Goal: Task Accomplishment & Management: Use online tool/utility

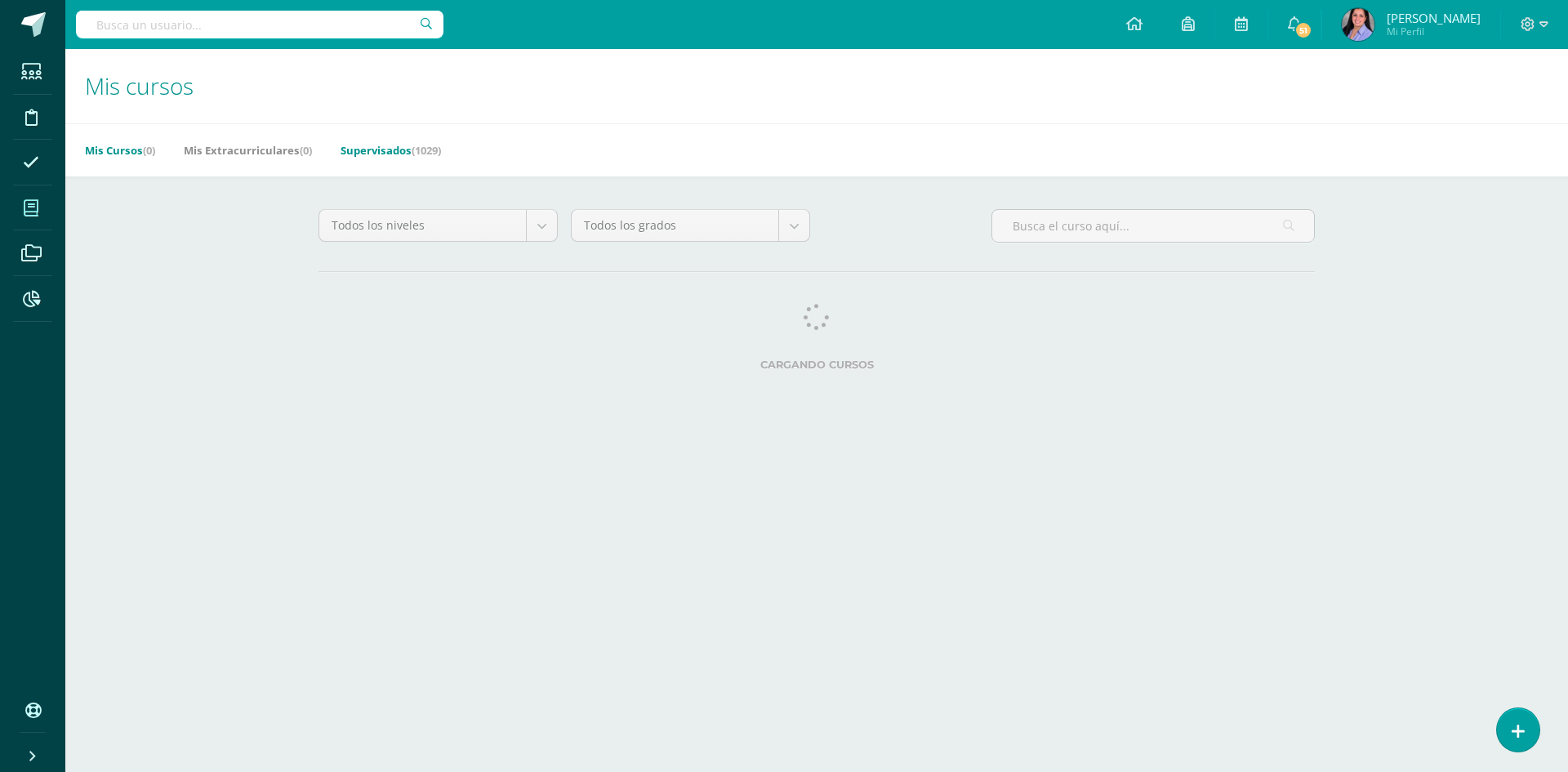
click at [392, 147] on link "Supervisados (1029)" at bounding box center [391, 150] width 100 height 26
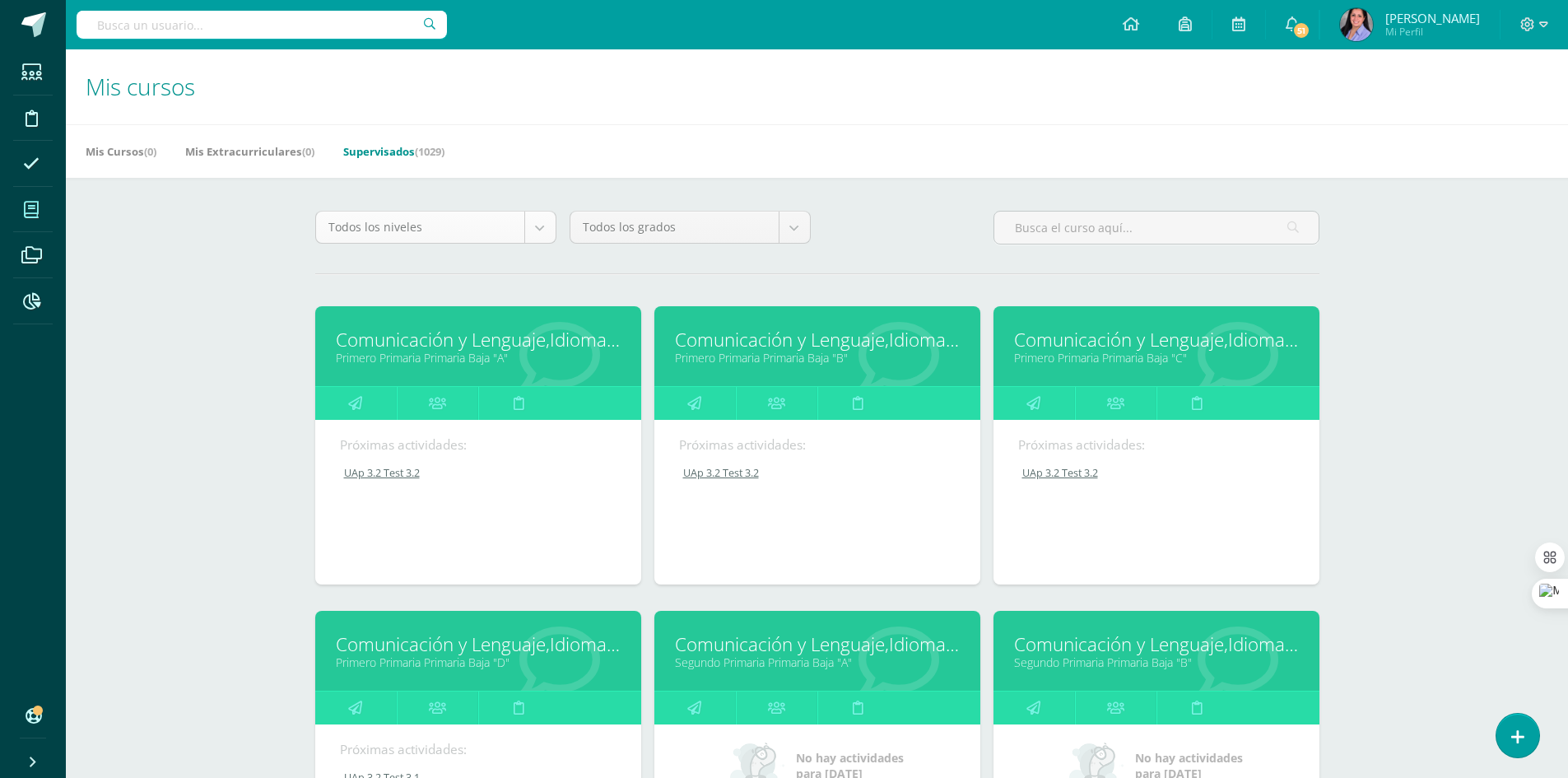
click at [534, 230] on body "Estudiantes Disciplina Asistencia Mis cursos Archivos Reportes Soporte Centro d…" at bounding box center [784, 662] width 1568 height 1323
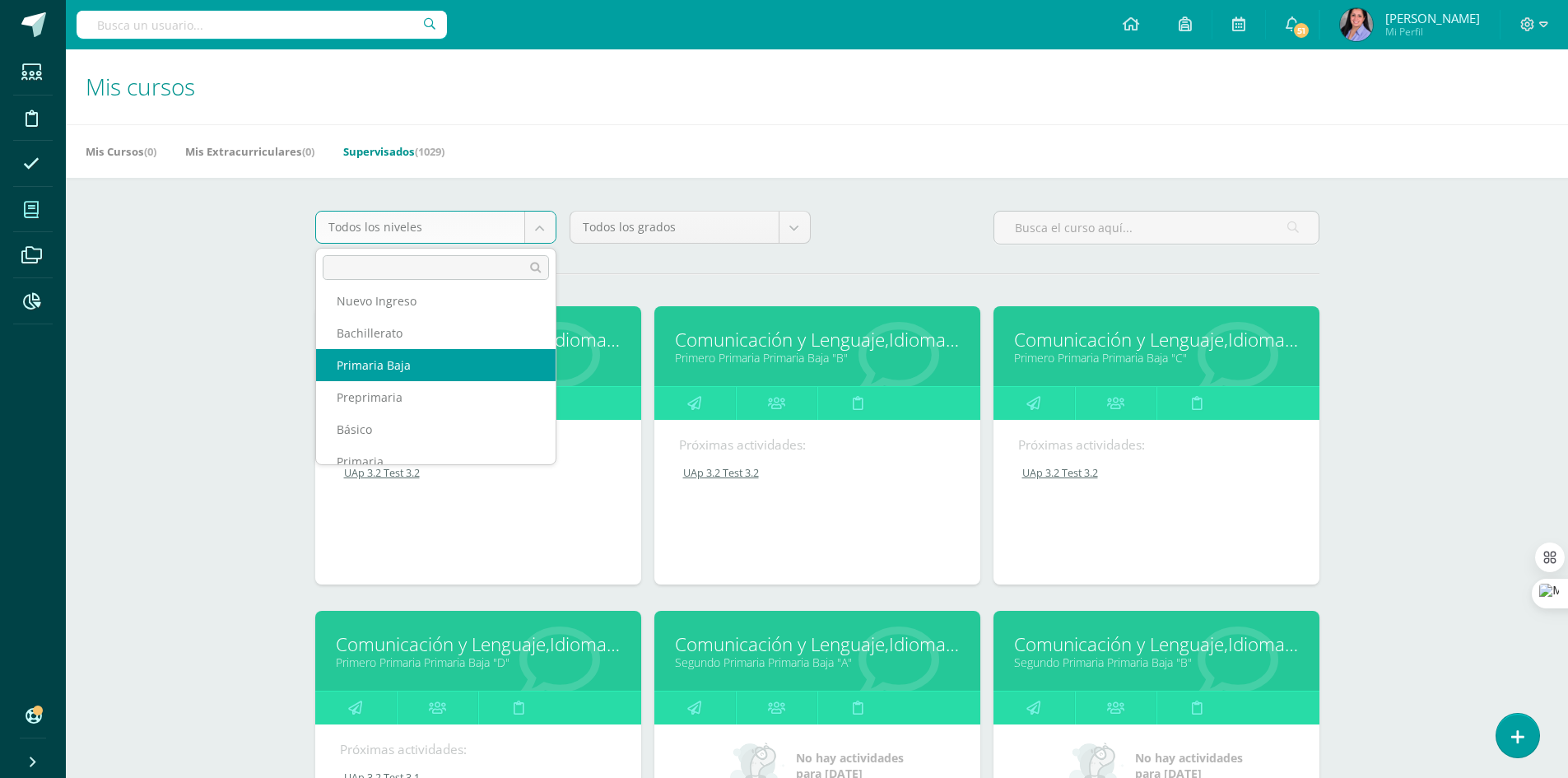
scroll to position [60, 0]
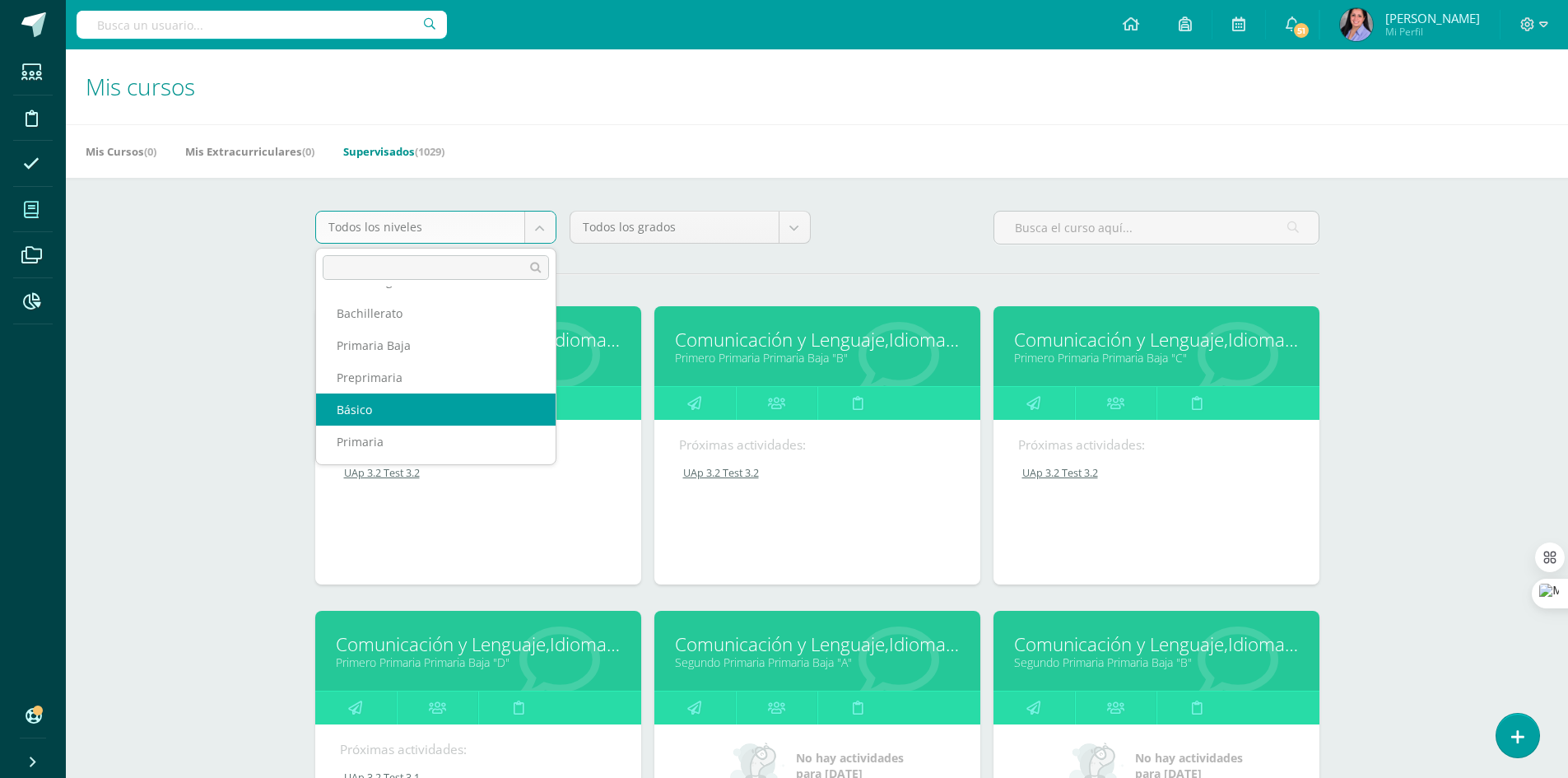
select select "6"
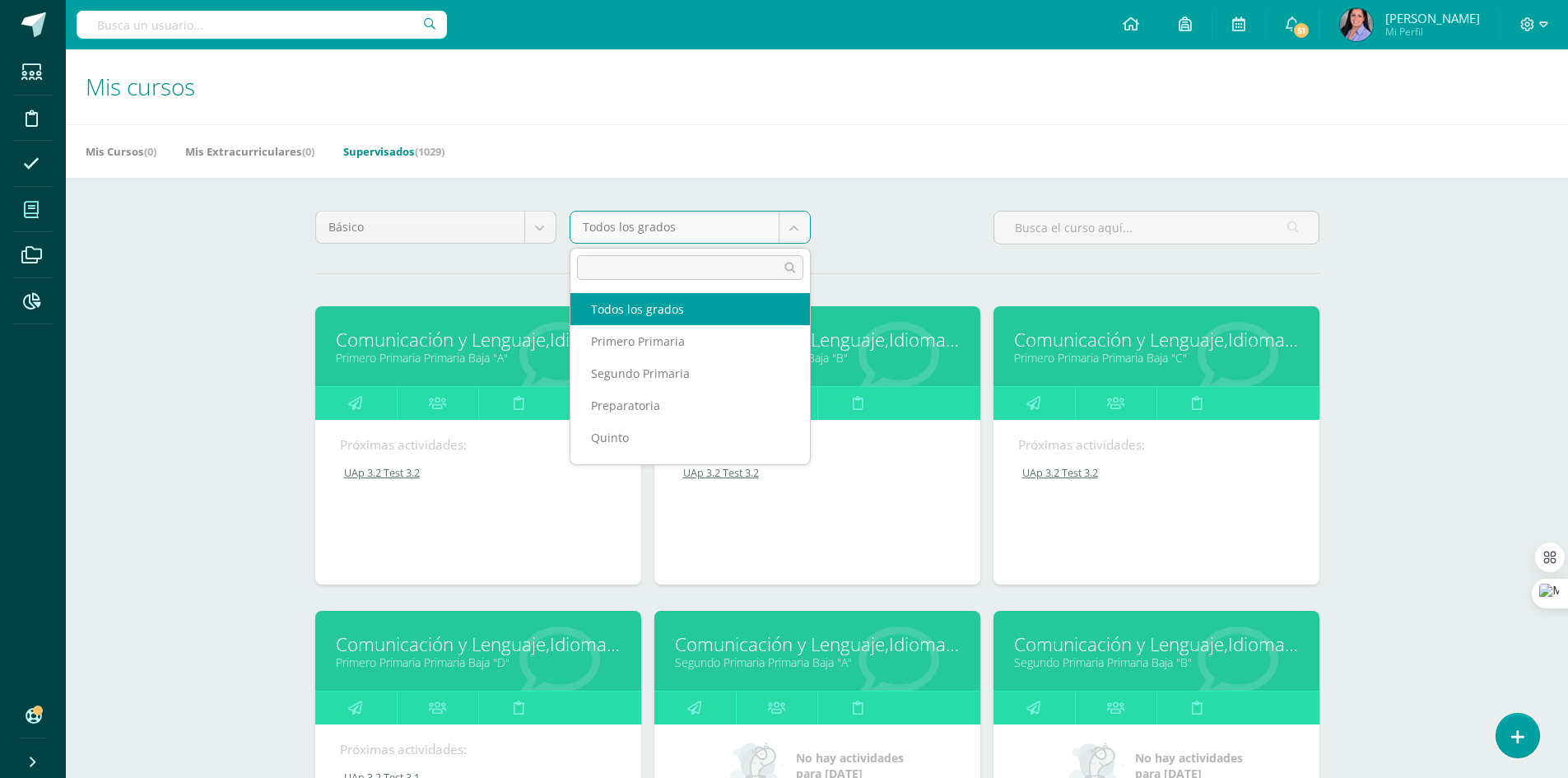
click at [797, 218] on body "Estudiantes Disciplina Asistencia Mis cursos Archivos Reportes Soporte Centro d…" at bounding box center [784, 662] width 1568 height 1323
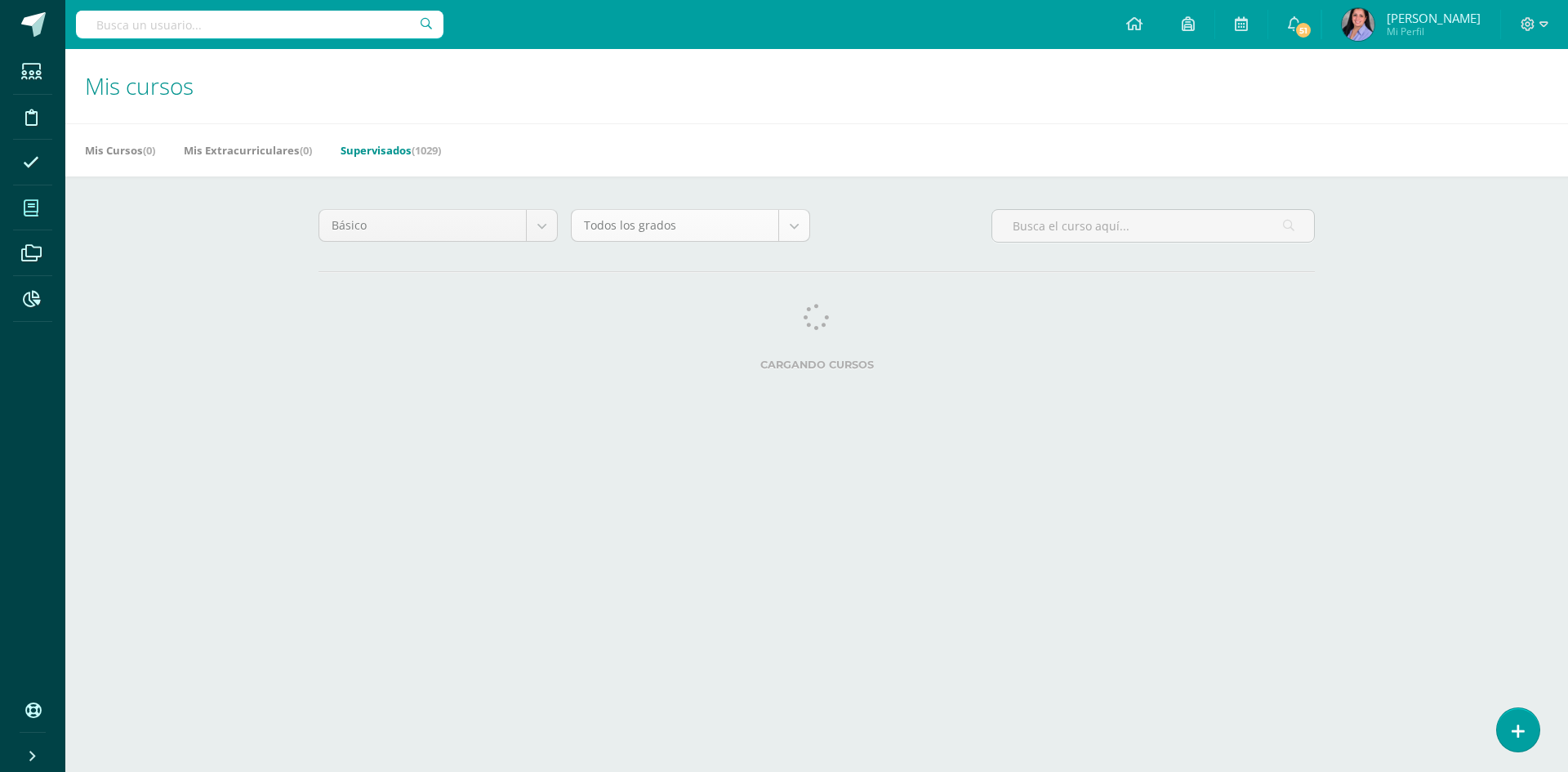
click at [794, 232] on body "Estudiantes Disciplina Asistencia Mis cursos Archivos Reportes Soporte Centro d…" at bounding box center [784, 205] width 1568 height 409
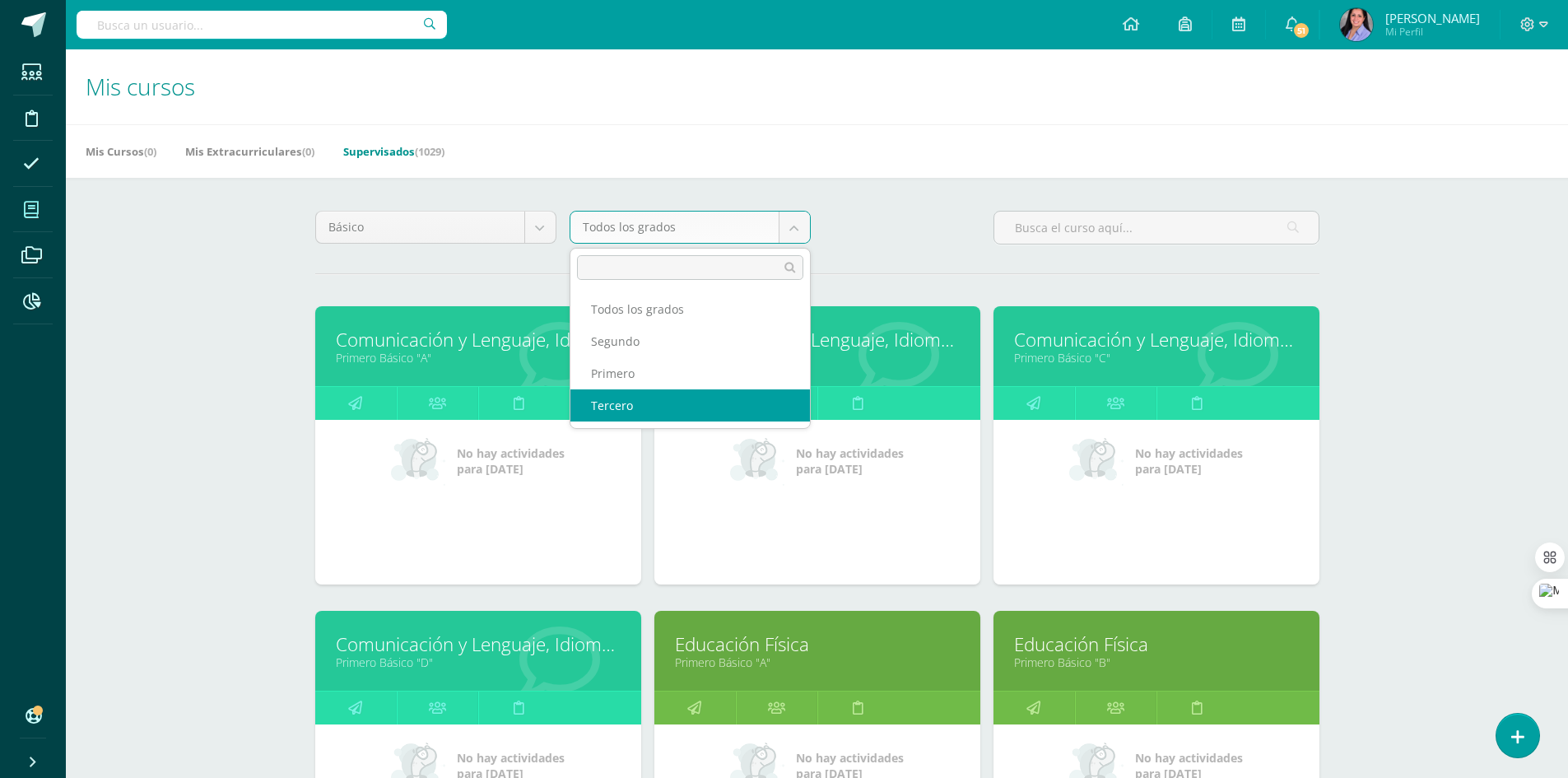
select select "26"
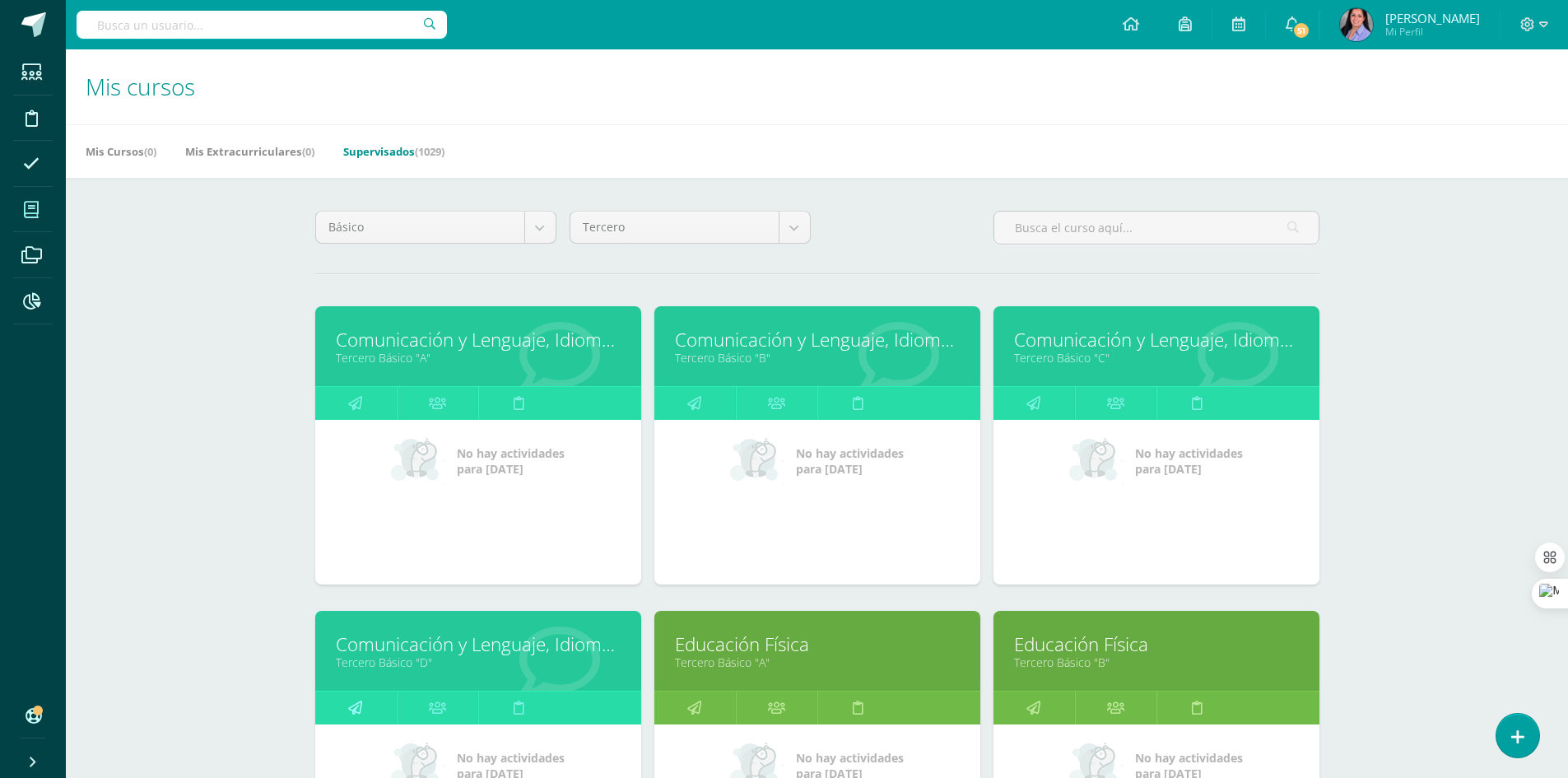
click at [337, 705] on link at bounding box center [356, 707] width 82 height 33
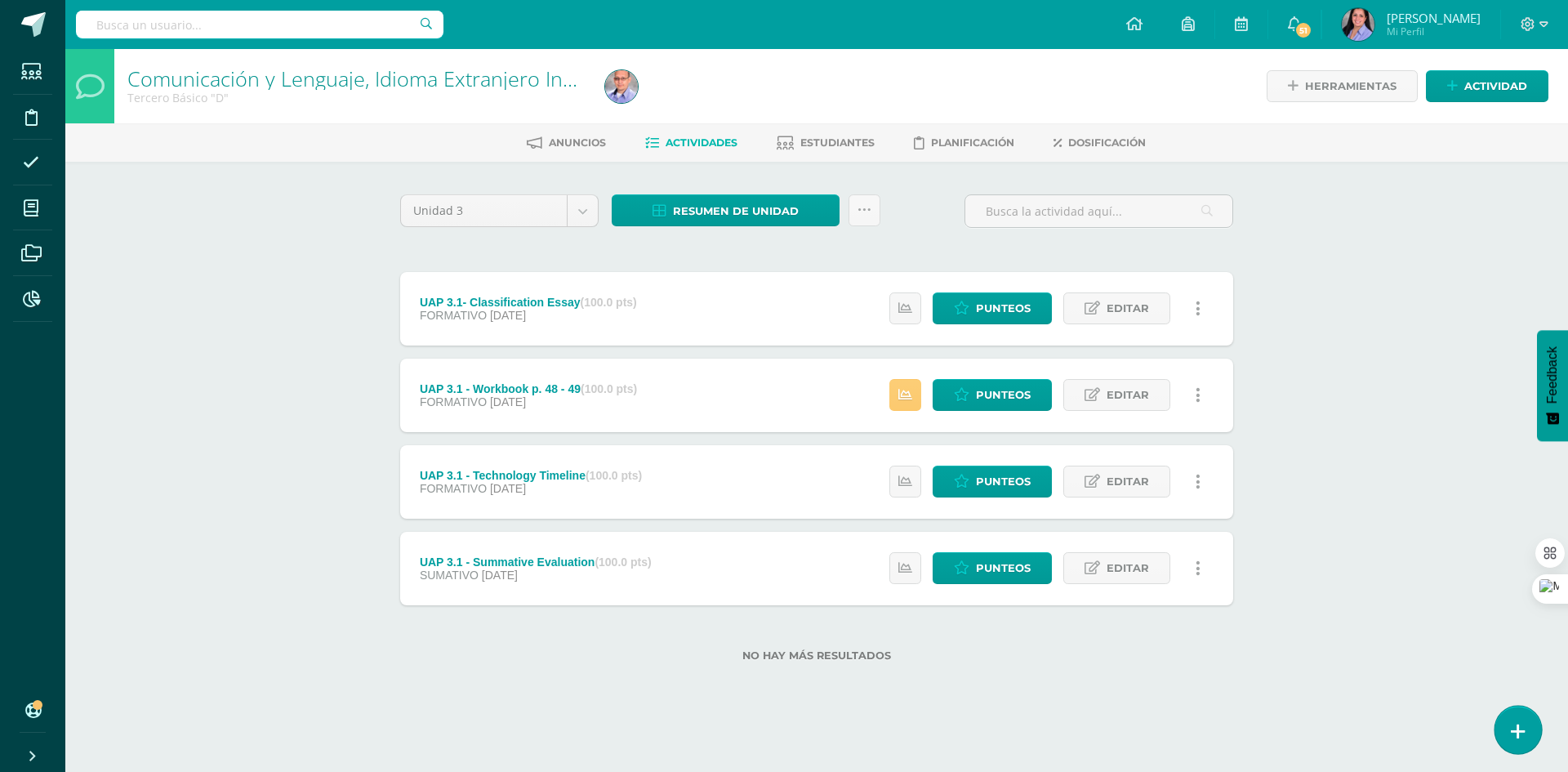
click at [1517, 725] on icon at bounding box center [1518, 731] width 14 height 19
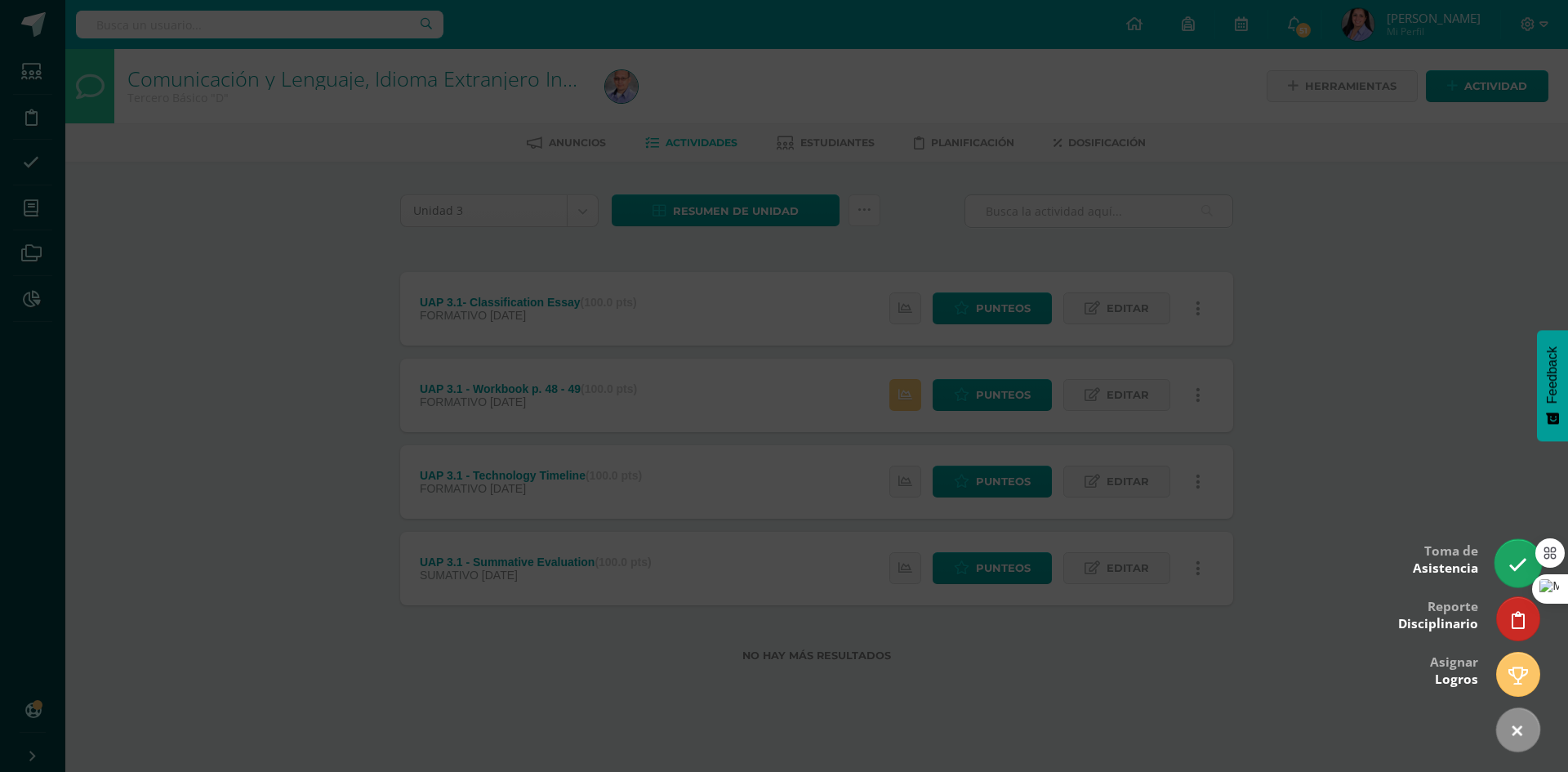
click at [1516, 556] on icon at bounding box center [1517, 565] width 19 height 19
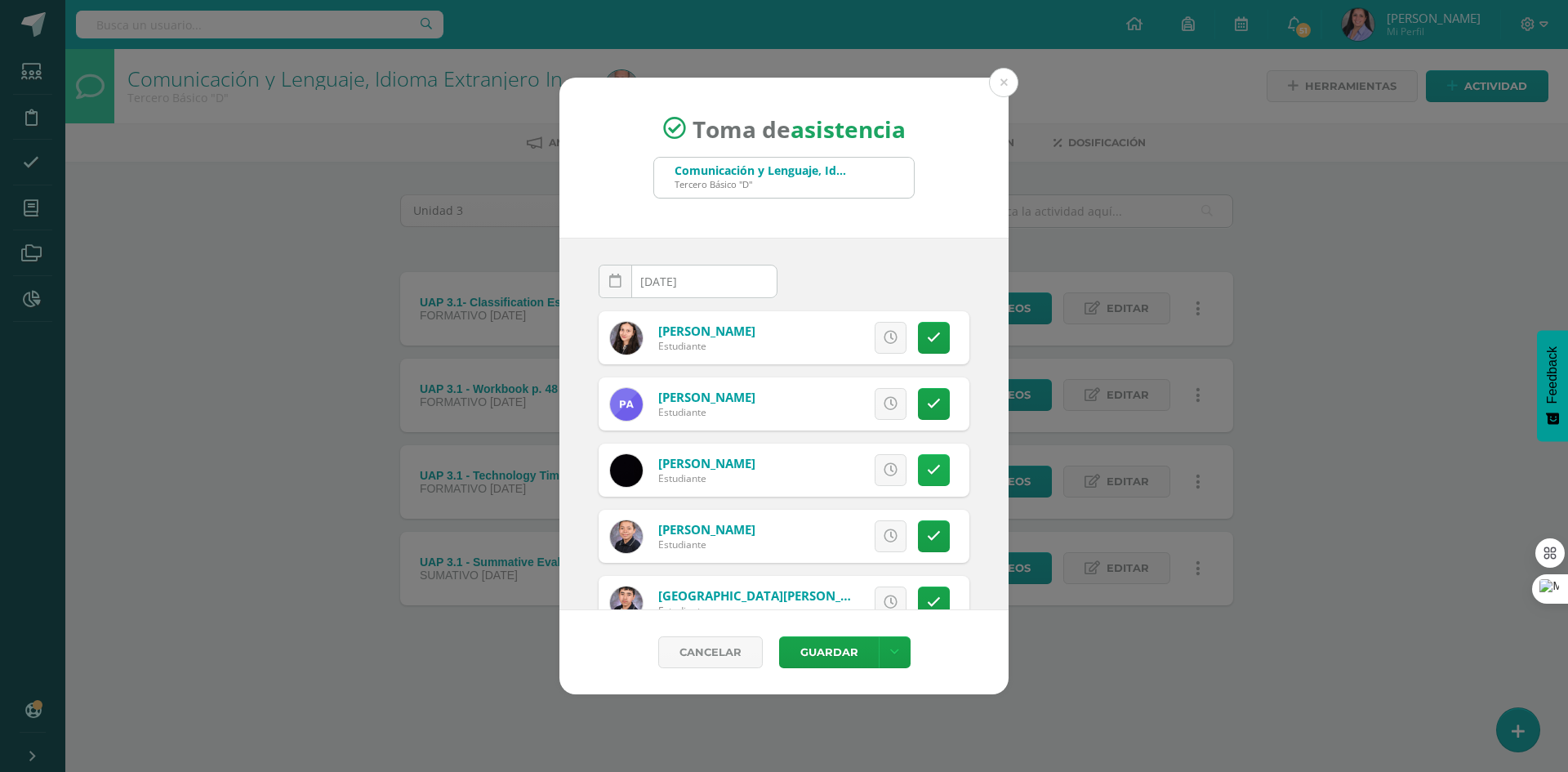
click at [927, 465] on icon at bounding box center [934, 469] width 14 height 14
click at [829, 644] on button "Guardar" at bounding box center [829, 651] width 99 height 32
